Goal: Transaction & Acquisition: Obtain resource

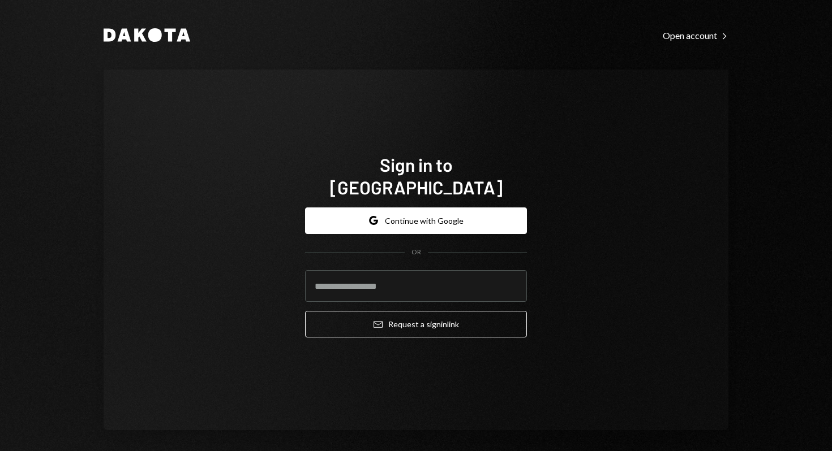
type input "**********"
click at [352, 329] on div "**********" at bounding box center [416, 273] width 222 height 149
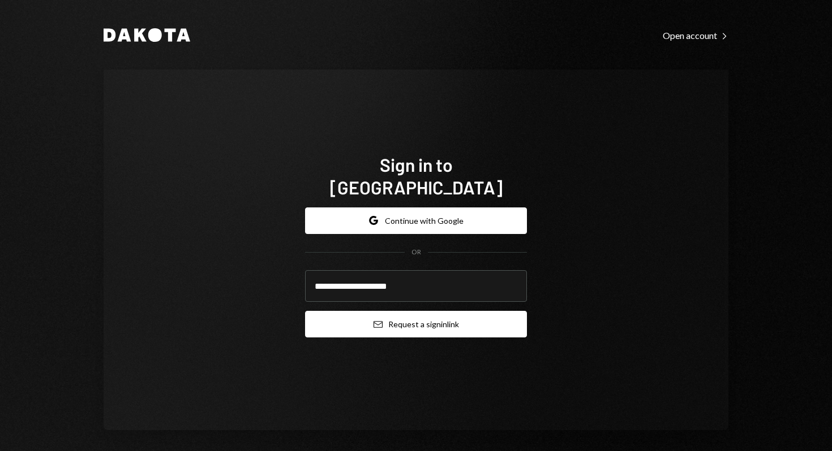
click at [348, 311] on button "Email Request a sign in link" at bounding box center [416, 324] width 222 height 27
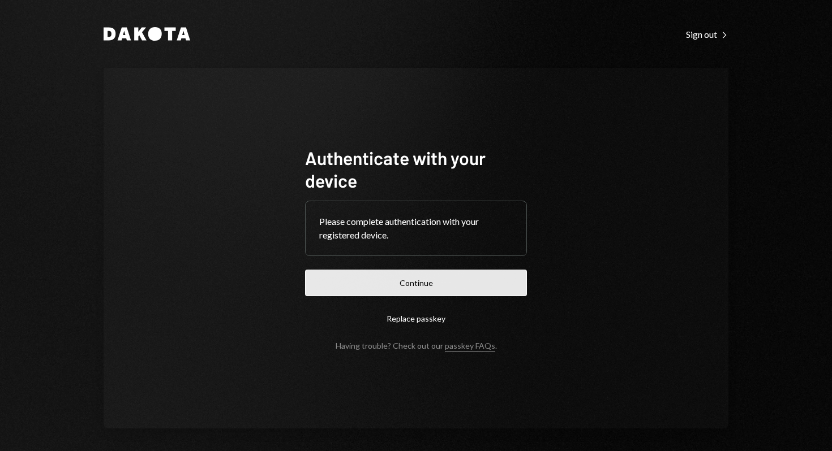
click at [440, 278] on button "Continue" at bounding box center [416, 283] width 222 height 27
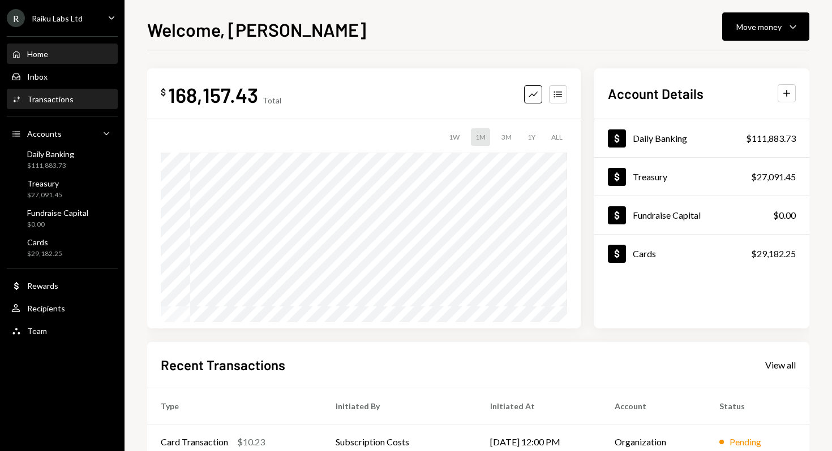
click at [57, 105] on div "Activities Transactions" at bounding box center [62, 99] width 102 height 19
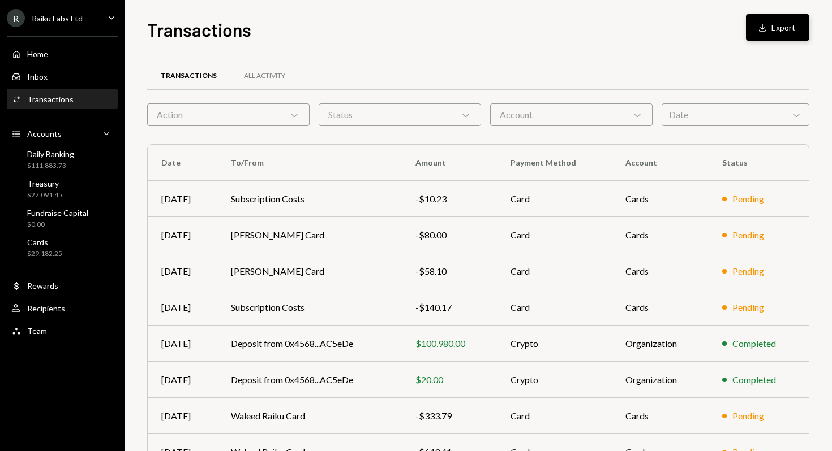
click at [794, 25] on button "Download Export" at bounding box center [777, 27] width 63 height 27
click at [759, 63] on div "Transactions All Activity" at bounding box center [478, 76] width 662 height 29
click at [679, 123] on div "Date Chevron Down" at bounding box center [735, 115] width 148 height 23
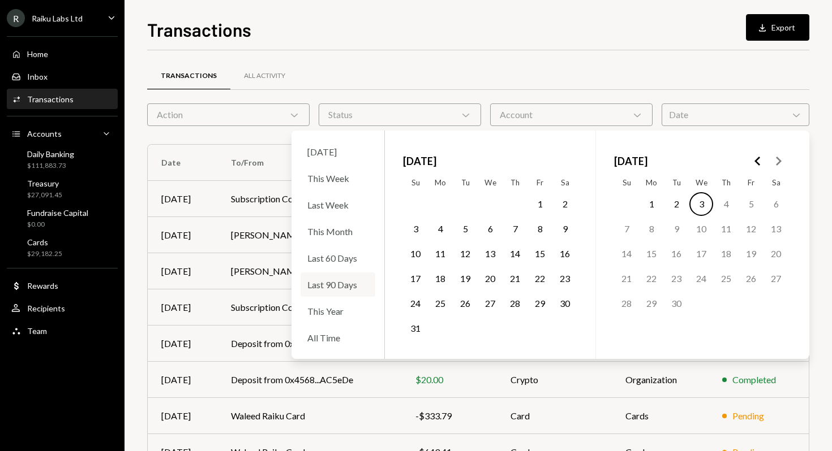
click at [325, 283] on div "Last 90 Days" at bounding box center [337, 285] width 75 height 24
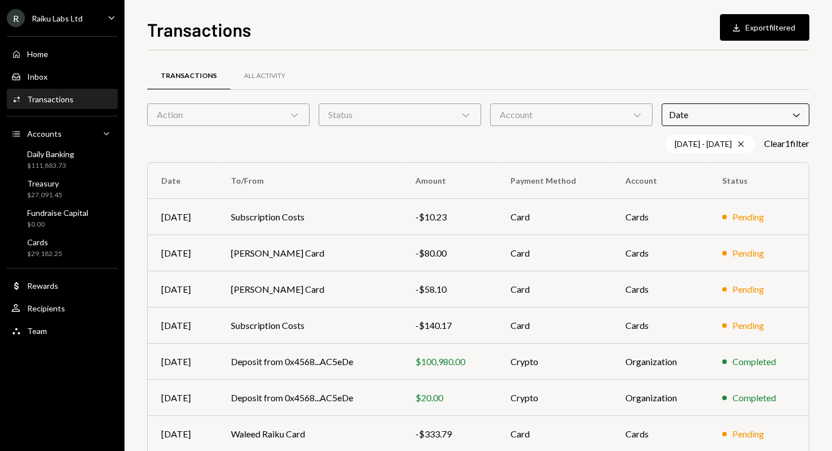
click at [546, 54] on div "Transactions All Activity Action Chevron Down Status Chevron Down Account Chevr…" at bounding box center [478, 329] width 662 height 558
click at [749, 32] on button "Download Export filtered" at bounding box center [764, 27] width 89 height 27
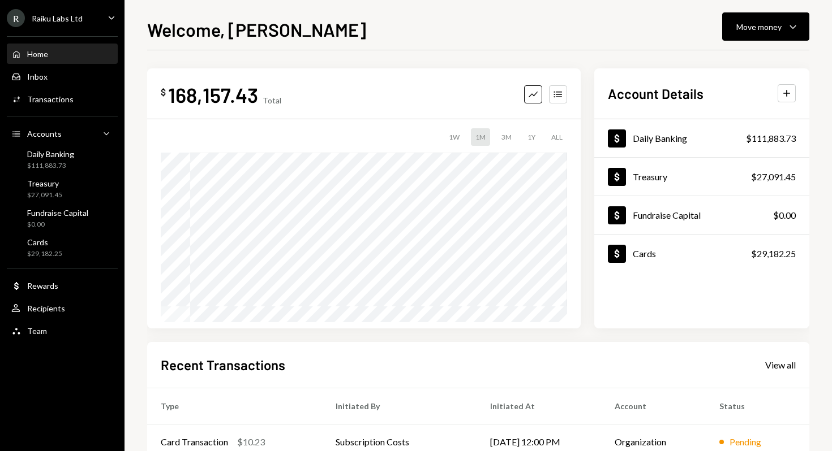
click at [59, 17] on div "Raiku Labs Ltd" at bounding box center [57, 19] width 51 height 10
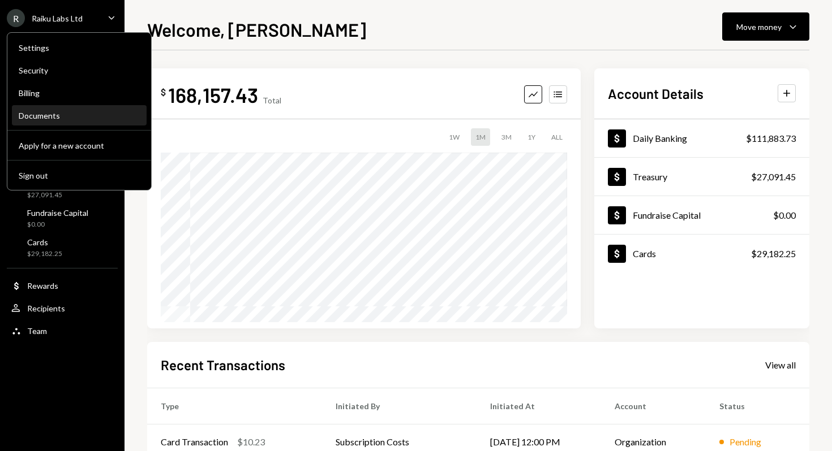
click at [40, 119] on div "Documents" at bounding box center [79, 116] width 121 height 10
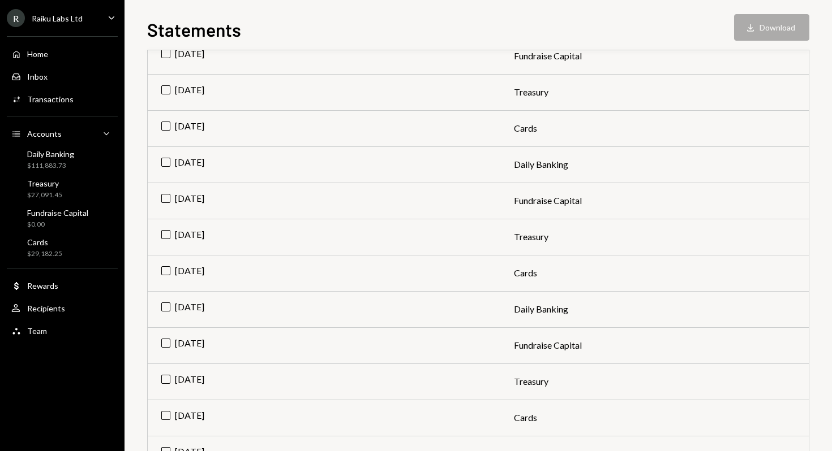
scroll to position [266, 0]
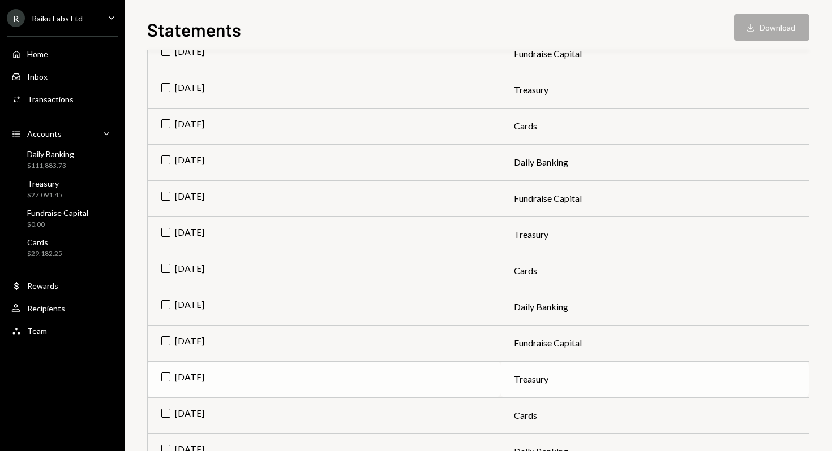
click at [162, 378] on td "[DATE]" at bounding box center [324, 379] width 352 height 36
click at [166, 339] on td "[DATE]" at bounding box center [324, 343] width 352 height 36
click at [166, 301] on td "[DATE]" at bounding box center [324, 307] width 352 height 36
click at [166, 270] on td "[DATE]" at bounding box center [324, 271] width 352 height 36
click at [164, 225] on td "[DATE]" at bounding box center [324, 235] width 352 height 36
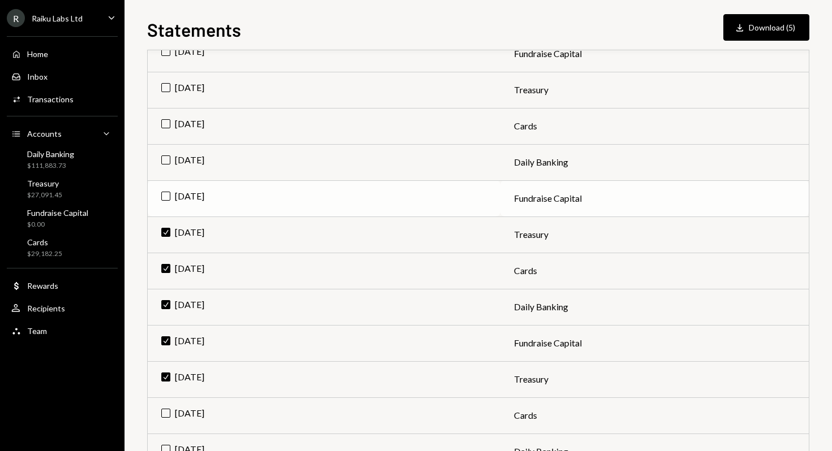
click at [165, 201] on td "[DATE]" at bounding box center [324, 198] width 352 height 36
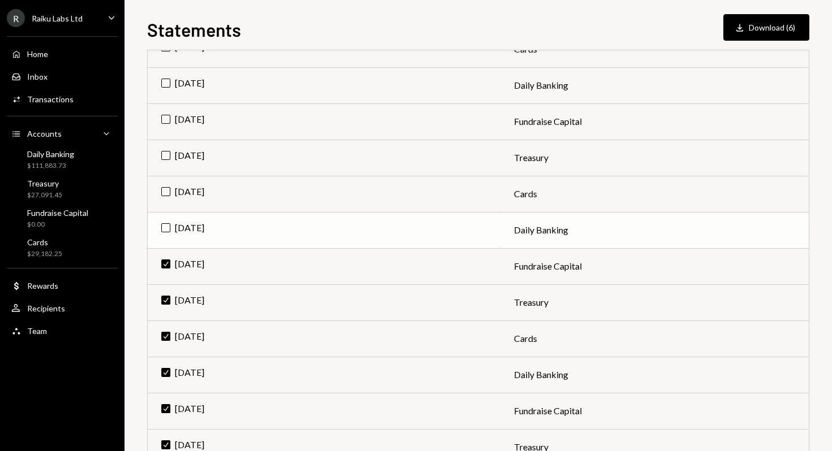
scroll to position [194, 0]
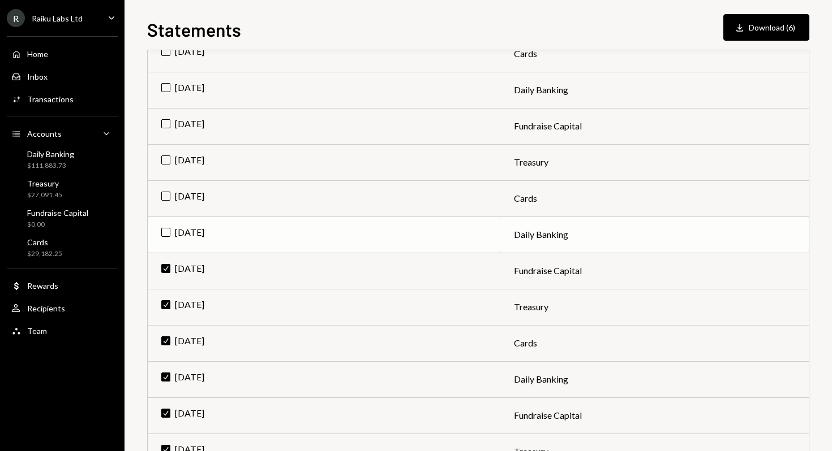
click at [167, 232] on td "[DATE]" at bounding box center [324, 235] width 352 height 36
click at [167, 192] on td "[DATE]" at bounding box center [324, 198] width 352 height 36
click at [165, 158] on td "[DATE]" at bounding box center [324, 162] width 352 height 36
click at [165, 122] on td "[DATE]" at bounding box center [324, 126] width 352 height 36
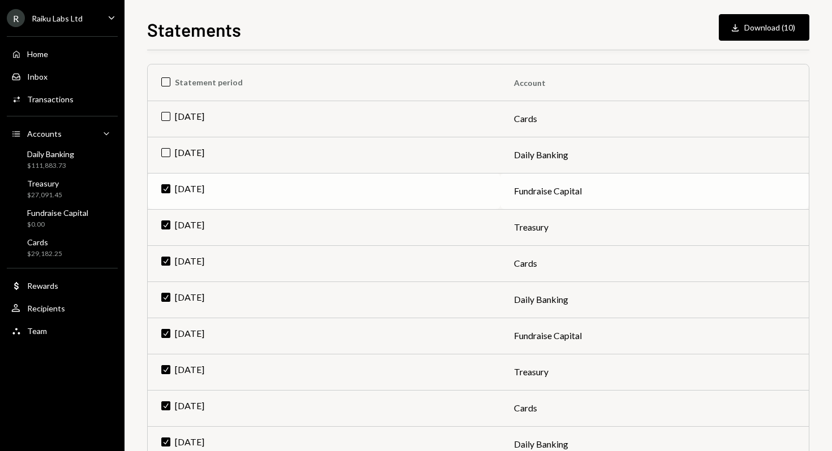
scroll to position [105, 0]
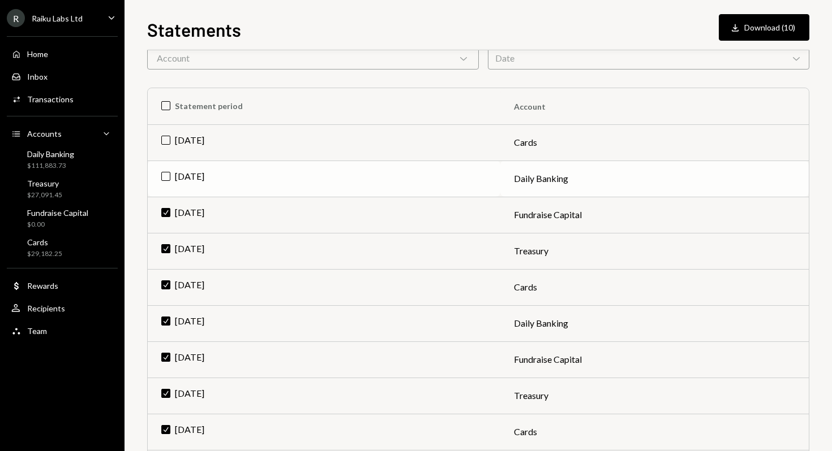
click at [167, 179] on td "[DATE]" at bounding box center [324, 179] width 352 height 36
click at [166, 135] on td "[DATE]" at bounding box center [324, 142] width 352 height 36
click at [785, 29] on button "Download Download (12)" at bounding box center [763, 27] width 91 height 27
click at [166, 428] on td "Check [DATE]" at bounding box center [324, 432] width 352 height 36
click at [165, 394] on td "Check [DATE]" at bounding box center [324, 396] width 352 height 36
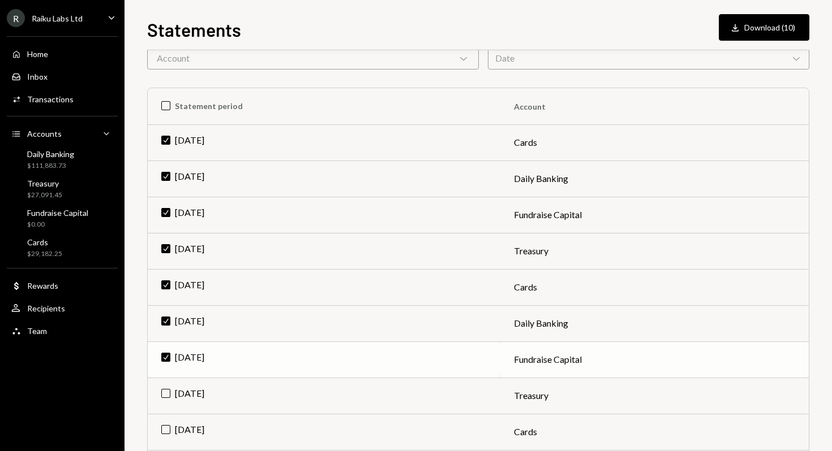
click at [167, 361] on td "Check [DATE]" at bounding box center [324, 360] width 352 height 36
click at [165, 322] on td "Check [DATE]" at bounding box center [324, 323] width 352 height 36
click at [167, 284] on td "Check [DATE]" at bounding box center [324, 287] width 352 height 36
click at [167, 136] on td "Check [DATE]" at bounding box center [324, 142] width 352 height 36
click at [165, 174] on td "Check [DATE]" at bounding box center [324, 179] width 352 height 36
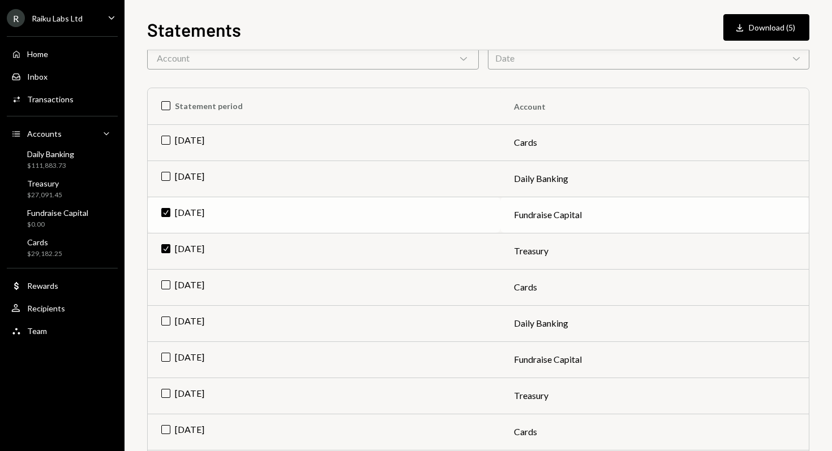
click at [165, 212] on td "Check [DATE]" at bounding box center [324, 215] width 352 height 36
click at [165, 248] on td "Check [DATE]" at bounding box center [324, 251] width 352 height 36
click at [87, 52] on div "Home Home" at bounding box center [62, 54] width 102 height 10
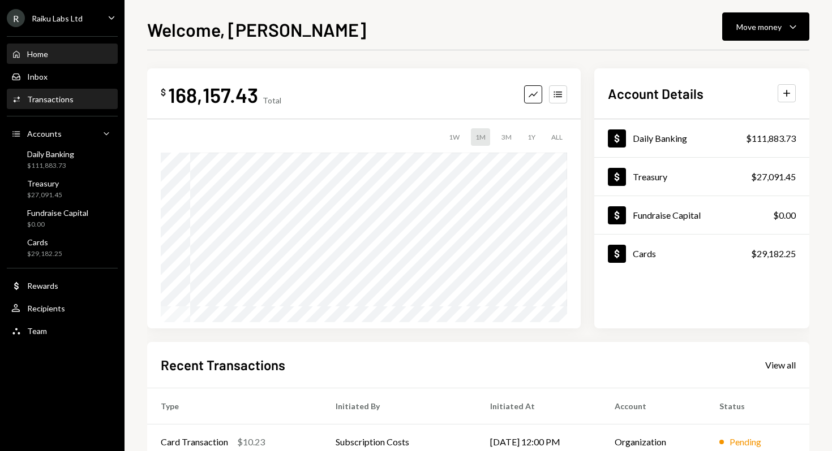
click at [60, 94] on div "Transactions" at bounding box center [50, 99] width 46 height 10
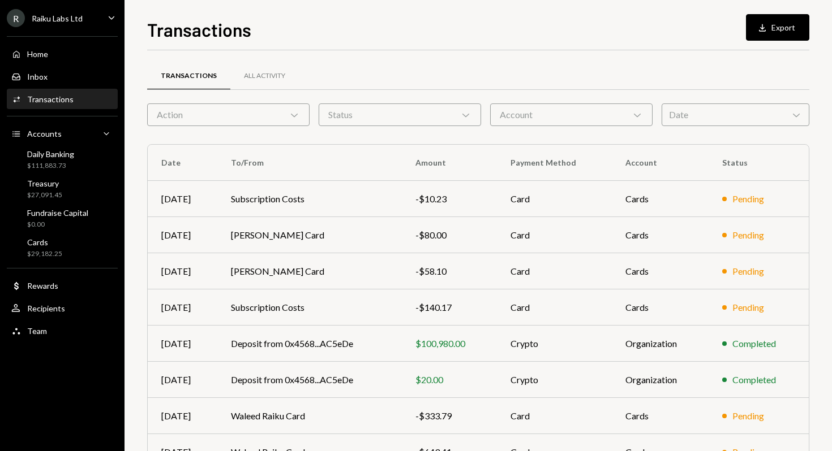
click at [695, 107] on div "Date Chevron Down" at bounding box center [735, 115] width 148 height 23
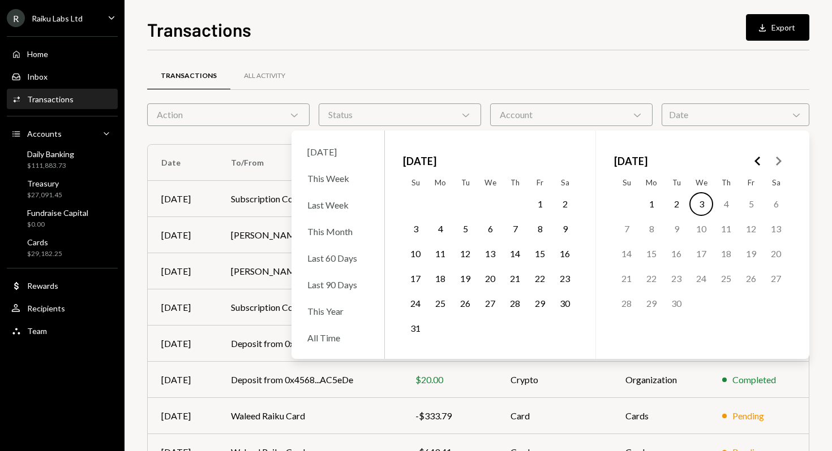
click at [540, 201] on button "1" at bounding box center [540, 204] width 24 height 24
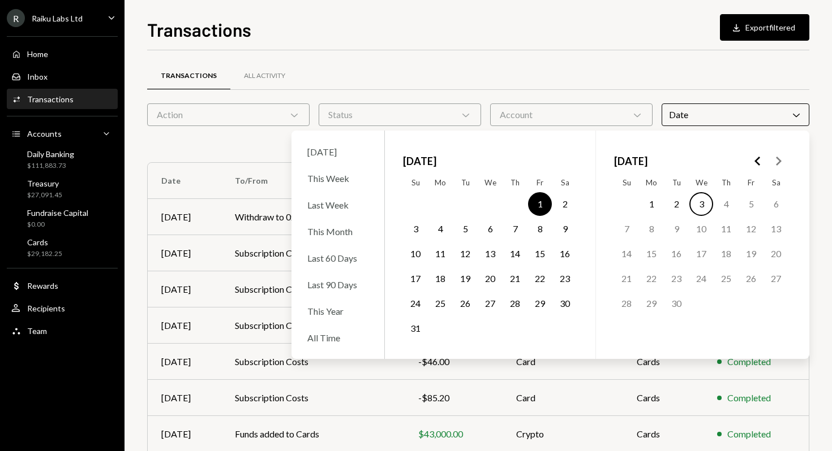
click at [410, 331] on button "31" at bounding box center [415, 329] width 24 height 24
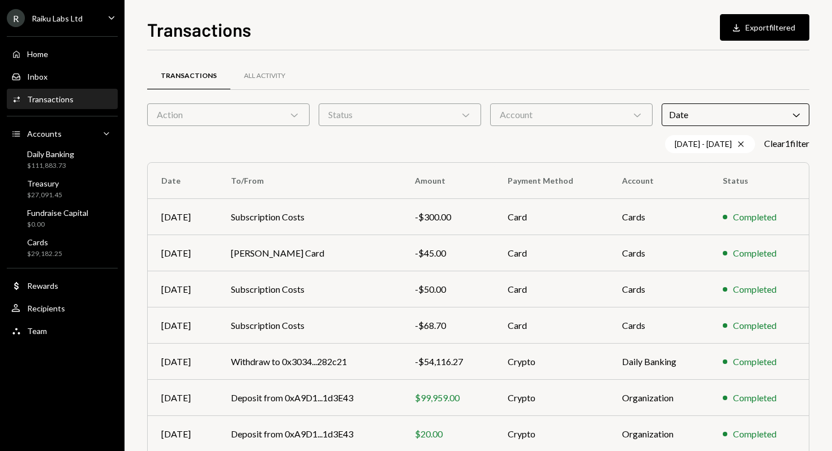
click at [724, 62] on div "Transactions All Activity" at bounding box center [478, 76] width 662 height 29
click at [746, 31] on button "Download Export filtered" at bounding box center [764, 27] width 89 height 27
click at [72, 15] on div "Raiku Labs Ltd" at bounding box center [57, 19] width 51 height 10
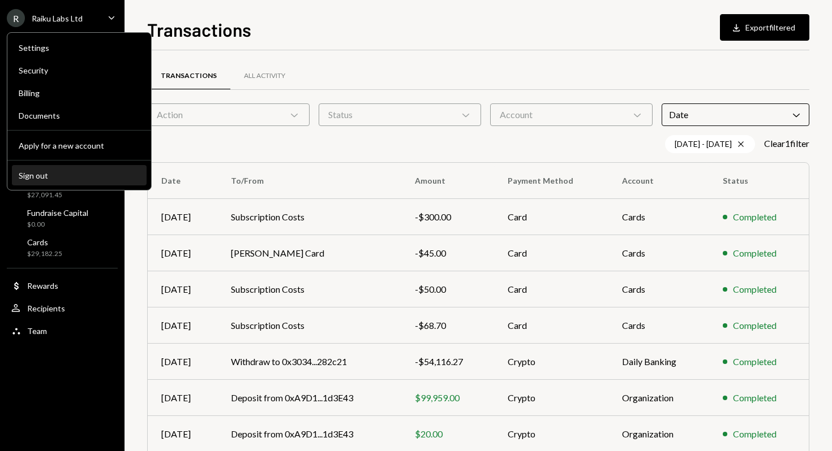
click at [52, 171] on div "Sign out" at bounding box center [79, 176] width 121 height 10
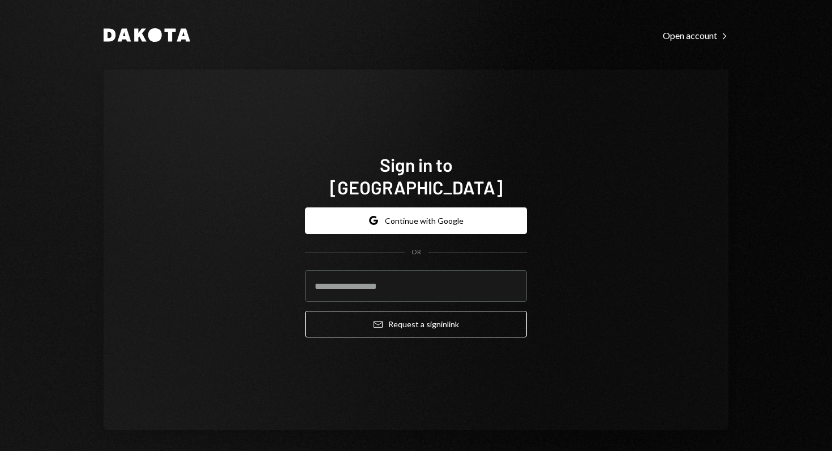
type input "**********"
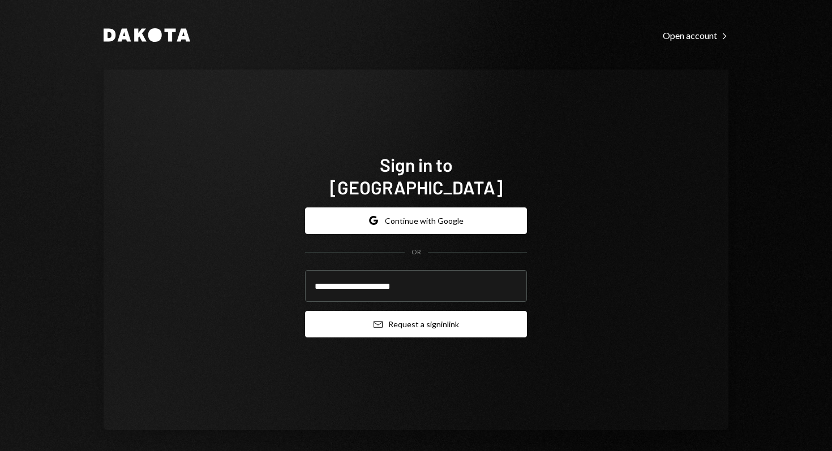
click at [412, 313] on button "Email Request a sign in link" at bounding box center [416, 324] width 222 height 27
